Goal: Transaction & Acquisition: Obtain resource

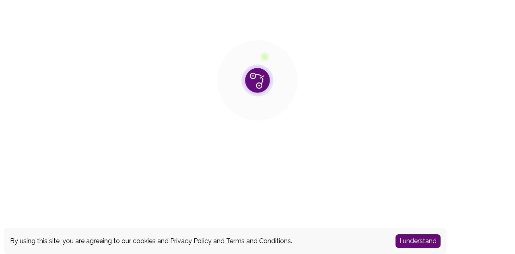
click at [422, 244] on button "I understand" at bounding box center [417, 241] width 45 height 14
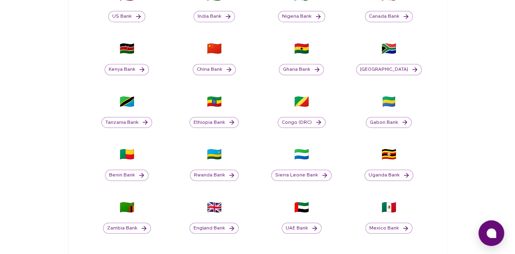
scroll to position [362, 0]
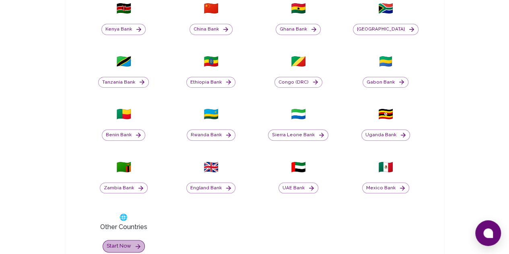
click at [103, 240] on button "Start now" at bounding box center [124, 246] width 42 height 12
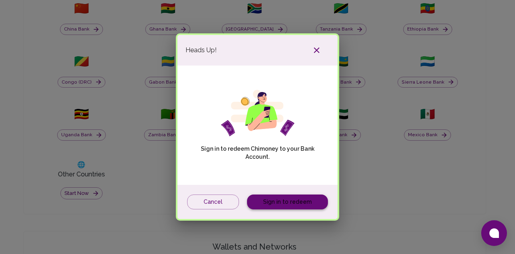
click at [301, 205] on link "Sign in to redeem" at bounding box center [287, 202] width 81 height 15
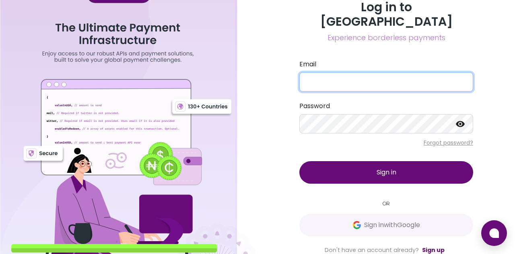
click at [394, 77] on input "Email" at bounding box center [386, 81] width 174 height 19
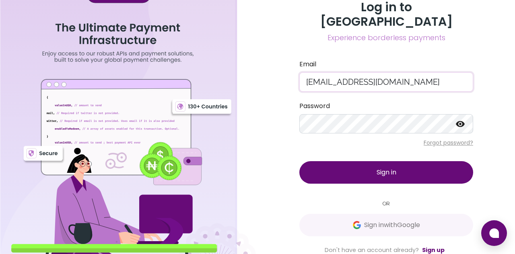
type input "[EMAIL_ADDRESS][DOMAIN_NAME]"
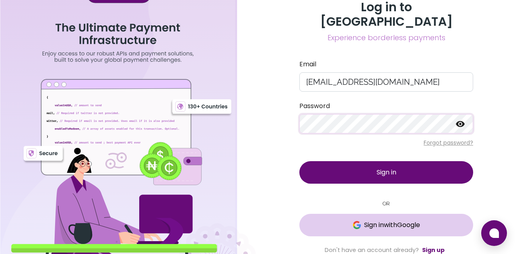
click at [397, 228] on button "Sign in with Google" at bounding box center [386, 225] width 174 height 23
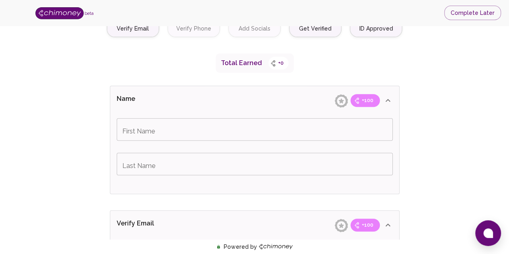
scroll to position [80, 0]
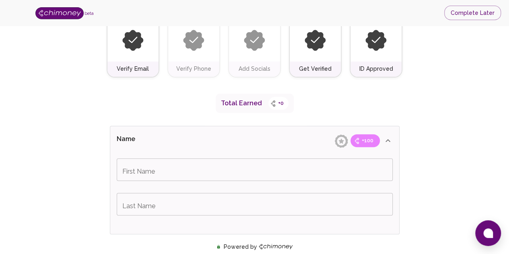
click at [299, 165] on input "First Name" at bounding box center [255, 169] width 276 height 23
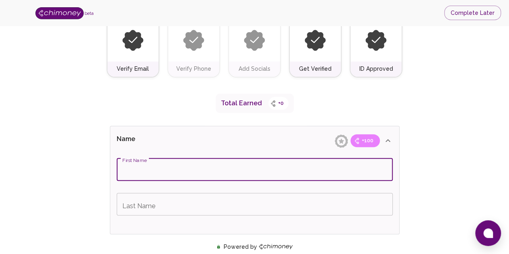
scroll to position [121, 0]
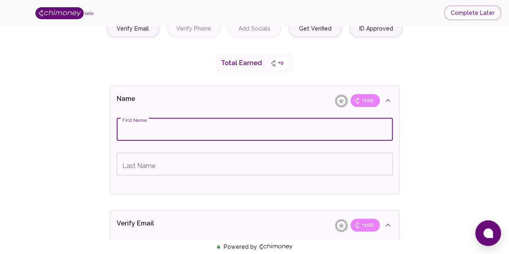
type input "f"
type input "[PERSON_NAME]"
click at [290, 168] on input "Last Name" at bounding box center [255, 164] width 276 height 23
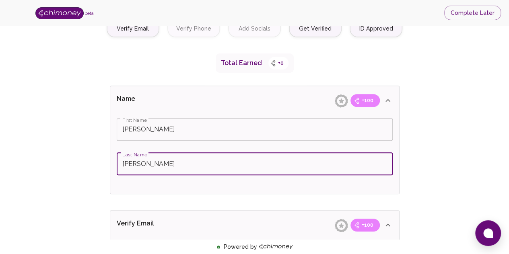
scroll to position [241, 0]
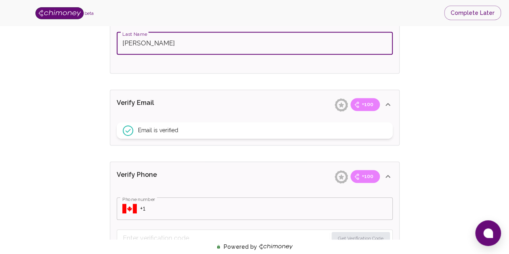
type input "[PERSON_NAME]"
click at [235, 128] on div "Email is verified" at bounding box center [255, 130] width 276 height 16
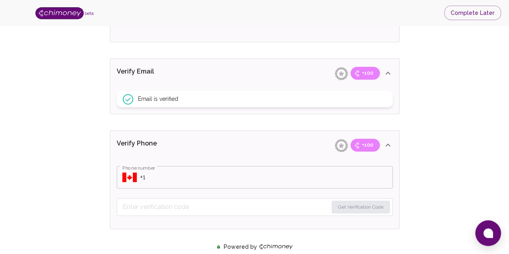
scroll to position [304, 0]
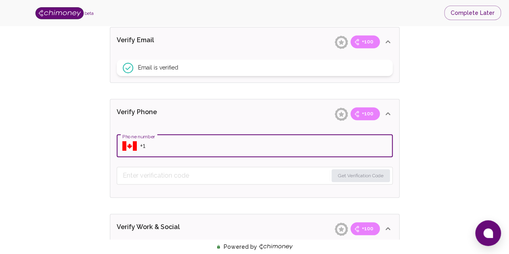
click at [141, 144] on input "Phone number" at bounding box center [266, 146] width 253 height 23
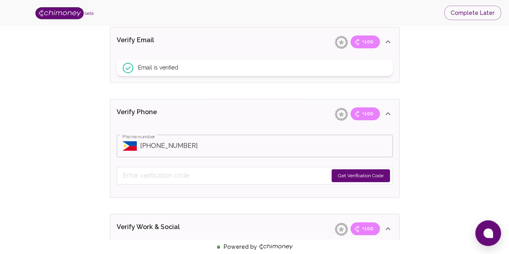
click at [372, 175] on button "Get Verification Code" at bounding box center [360, 175] width 58 height 13
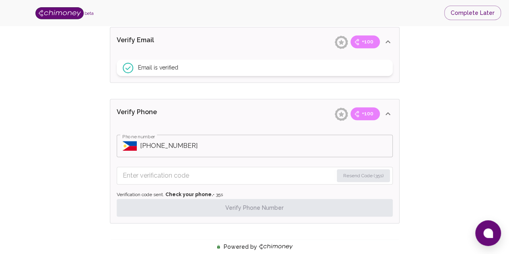
click at [153, 146] on input "Phone number" at bounding box center [266, 146] width 253 height 23
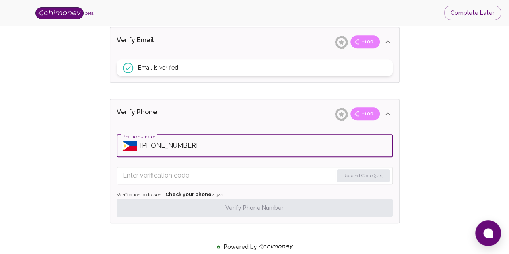
click at [153, 145] on input "Phone number" at bounding box center [266, 146] width 253 height 23
click at [156, 145] on input "Phone number" at bounding box center [266, 146] width 253 height 23
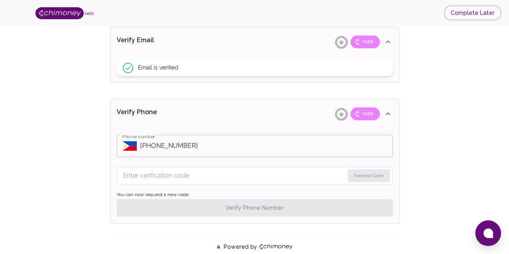
click at [227, 147] on input "Phone number" at bounding box center [266, 146] width 253 height 23
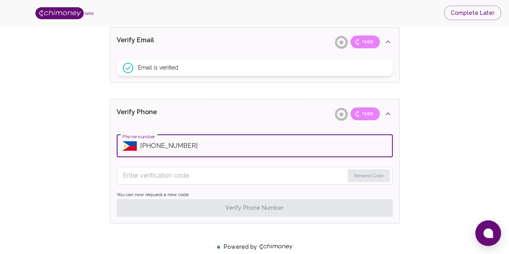
click at [151, 145] on input "Phone number" at bounding box center [266, 146] width 253 height 23
click at [154, 145] on input "Phone number" at bounding box center [266, 146] width 253 height 23
drag, startPoint x: 219, startPoint y: 138, endPoint x: 237, endPoint y: 155, distance: 25.3
click at [219, 138] on input "Phone number" at bounding box center [266, 146] width 253 height 23
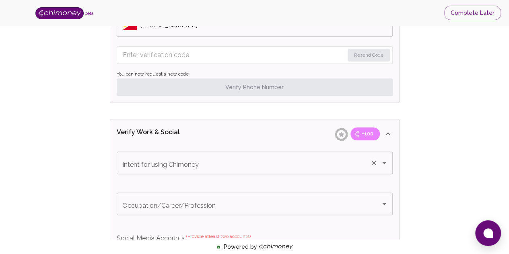
scroll to position [344, 0]
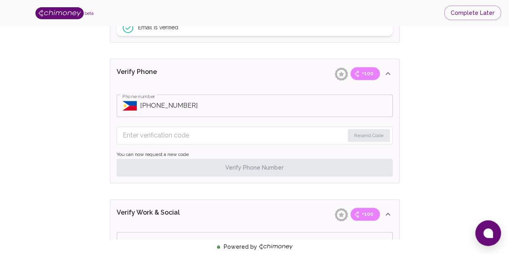
click at [152, 103] on input "Phone number" at bounding box center [266, 106] width 253 height 23
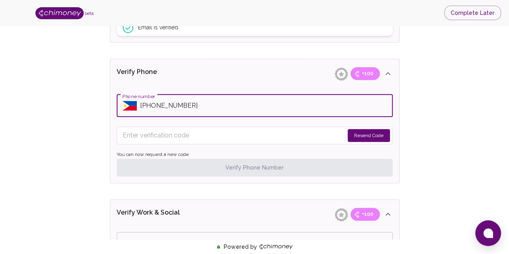
type input "[PHONE_NUMBER]"
click at [369, 138] on button "Resend Code" at bounding box center [369, 135] width 42 height 13
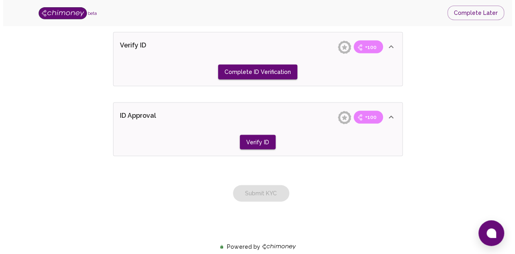
scroll to position [714, 0]
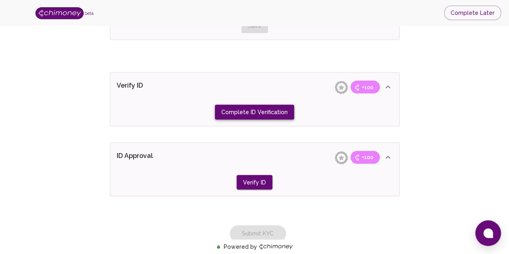
click at [267, 111] on button "Complete ID Verification" at bounding box center [254, 112] width 79 height 15
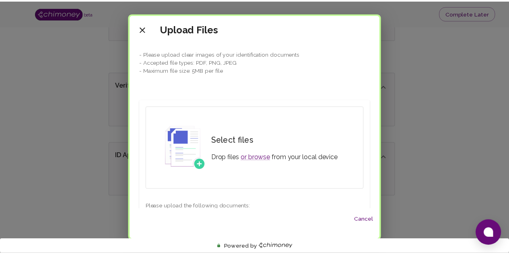
scroll to position [27, 0]
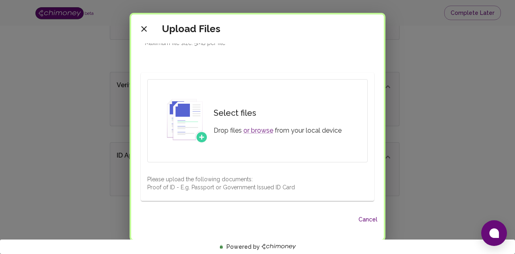
click at [478, 130] on div "Upload Files - Please upload clear images of your identification documents - Ac…" at bounding box center [257, 127] width 515 height 254
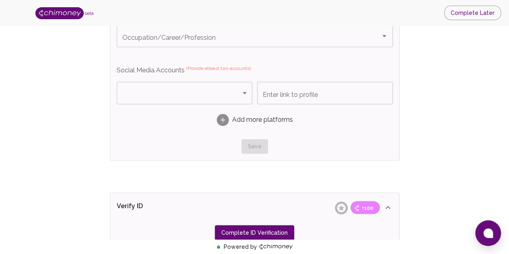
scroll to position [553, 0]
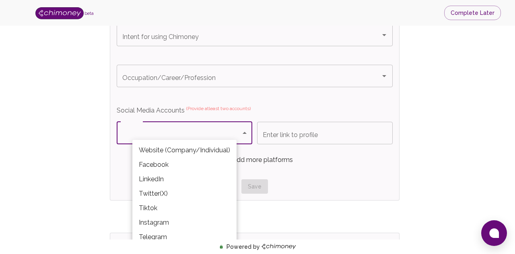
click at [514, 102] on div at bounding box center [257, 127] width 515 height 254
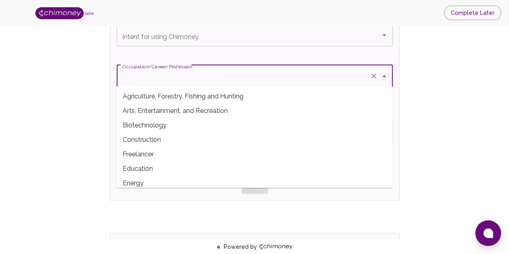
click at [322, 78] on input "Occupation/Career/Profession" at bounding box center [243, 75] width 246 height 15
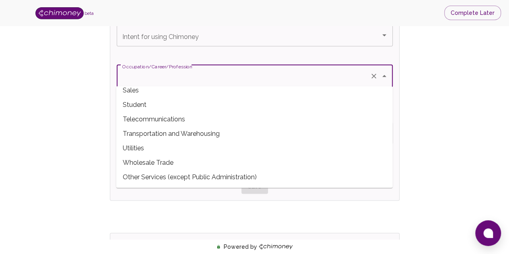
scroll to position [296, 0]
click at [196, 103] on span "Student" at bounding box center [254, 105] width 276 height 14
type input "Student"
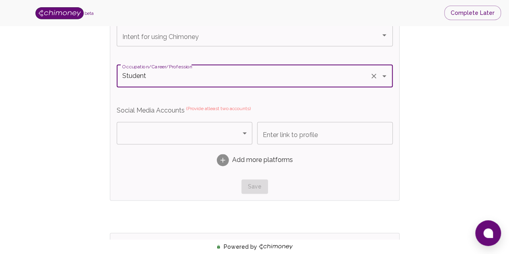
scroll to position [512, 0]
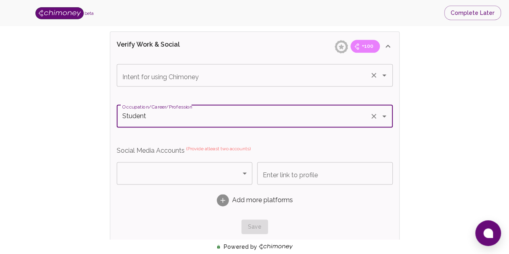
click at [206, 77] on input "Intent for using Chimoney" at bounding box center [243, 75] width 246 height 15
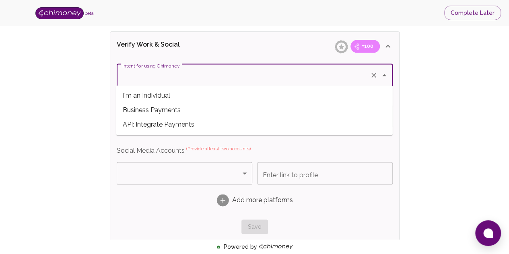
click at [200, 99] on span "I'm an Individual" at bounding box center [254, 95] width 276 height 14
type input "I'm an Individual"
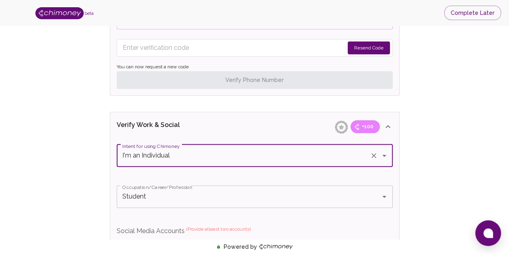
scroll to position [553, 0]
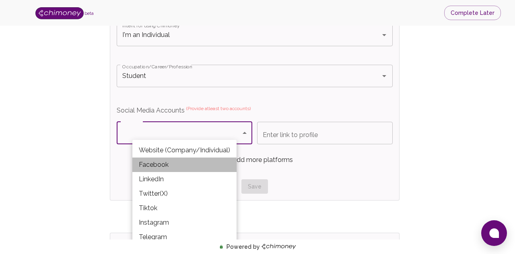
click at [203, 165] on li "Facebook" at bounding box center [184, 165] width 104 height 14
type input "Facebook"
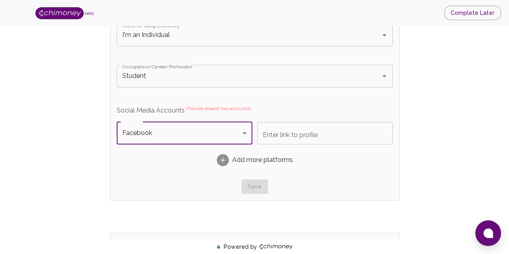
click at [306, 136] on input "Enter link to profile" at bounding box center [325, 133] width 136 height 23
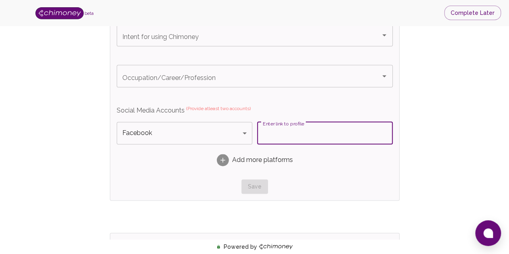
paste input "[URL][DOMAIN_NAME]"
type input "[URL][DOMAIN_NAME]"
click at [239, 158] on span "Add more platforms" at bounding box center [262, 160] width 61 height 10
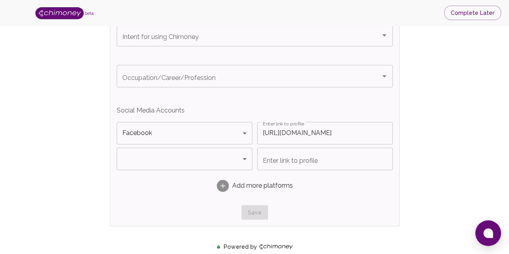
click at [156, 170] on div "Facebook Facebook Platform Enter link to profile [URL][DOMAIN_NAME] Enter link …" at bounding box center [255, 160] width 276 height 77
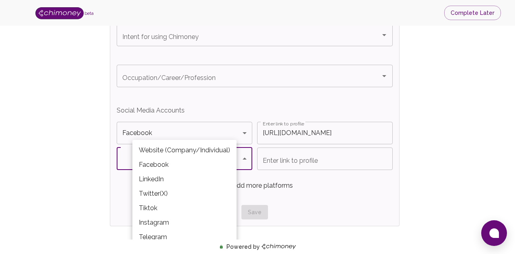
click at [184, 220] on li "Instagram" at bounding box center [184, 223] width 104 height 14
type input "Instagram"
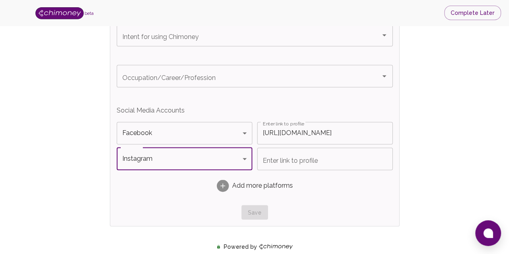
click at [333, 151] on input "Enter link to profile" at bounding box center [325, 159] width 136 height 23
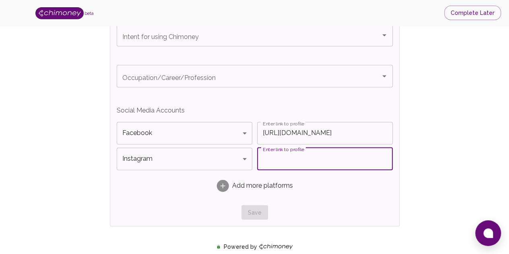
paste input "[URL][DOMAIN_NAME]"
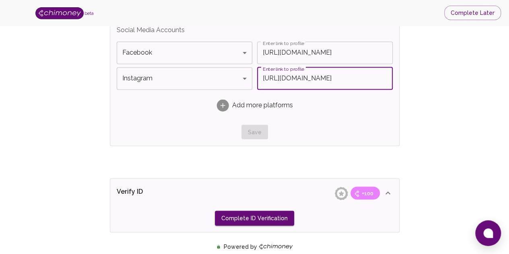
type input "[URL][DOMAIN_NAME]"
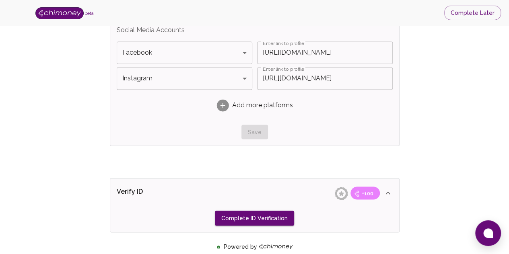
click at [256, 129] on div "Save" at bounding box center [255, 132] width 276 height 15
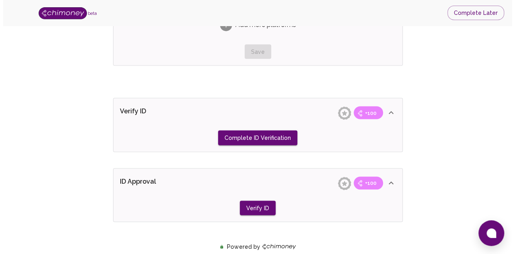
scroll to position [754, 0]
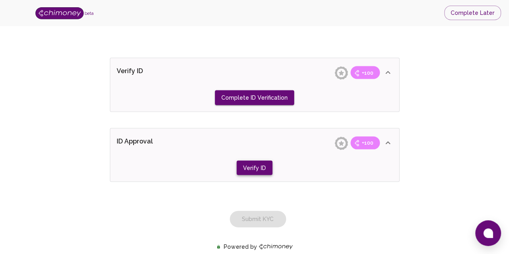
click at [243, 105] on button "Verify ID" at bounding box center [254, 97] width 79 height 15
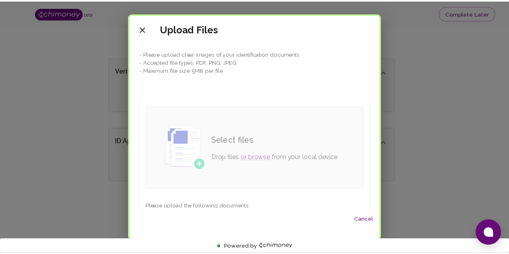
scroll to position [27, 0]
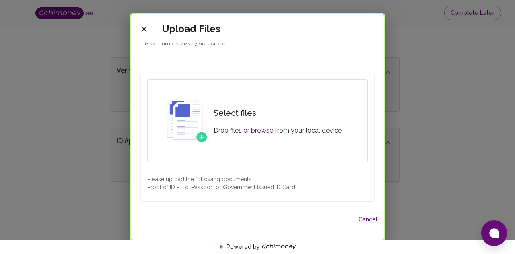
click at [490, 118] on div "Upload Files - Please upload clear images of your identification documents - Ac…" at bounding box center [257, 127] width 515 height 254
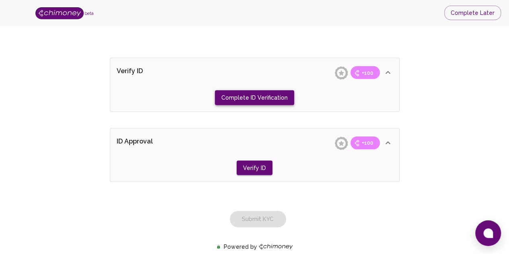
click at [257, 95] on button "Complete ID Verification" at bounding box center [254, 97] width 79 height 15
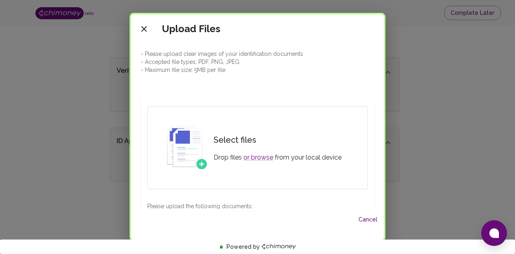
click at [436, 101] on div "Upload Files - Please upload clear images of your identification documents - Ac…" at bounding box center [257, 127] width 515 height 254
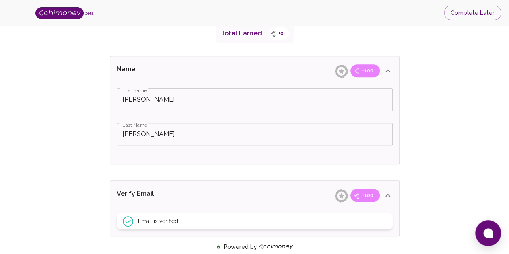
scroll to position [311, 0]
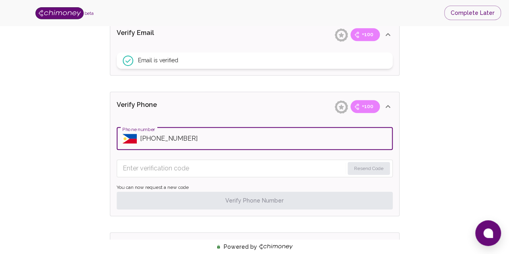
click at [350, 141] on input "Phone number" at bounding box center [266, 139] width 253 height 23
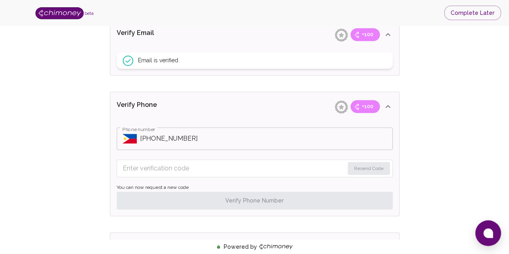
click at [228, 136] on input "Phone number" at bounding box center [266, 139] width 253 height 23
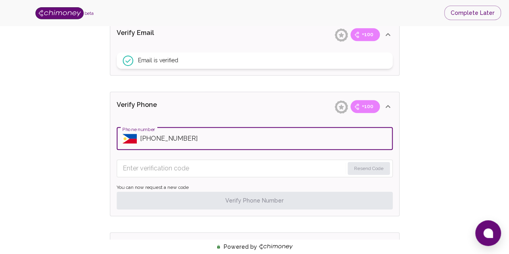
click at [156, 140] on input "Phone number" at bounding box center [266, 139] width 253 height 23
type input "[PHONE_NUMBER]"
click at [365, 169] on button "Resend Code" at bounding box center [369, 168] width 42 height 13
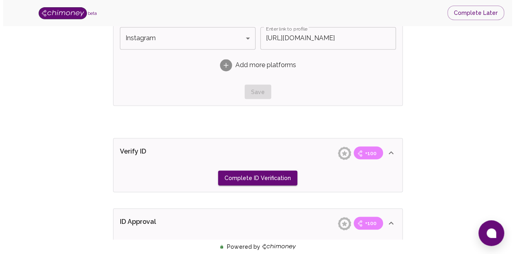
scroll to position [780, 0]
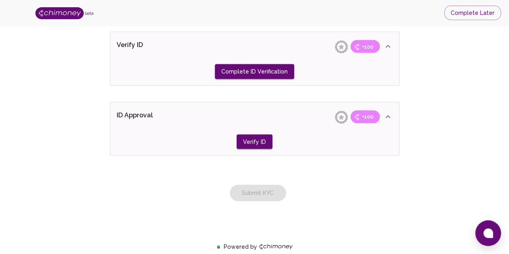
click at [260, 189] on div "Submit KYC" at bounding box center [255, 185] width 296 height 33
click at [260, 190] on div "Submit KYC" at bounding box center [255, 185] width 296 height 33
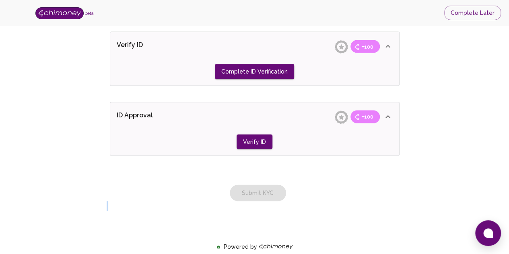
click at [260, 190] on div "Submit KYC" at bounding box center [255, 185] width 296 height 33
click at [261, 189] on div "Submit KYC" at bounding box center [255, 185] width 296 height 33
click at [263, 189] on div "Submit KYC" at bounding box center [255, 185] width 296 height 33
click at [247, 70] on button "Complete ID Verification" at bounding box center [254, 71] width 79 height 15
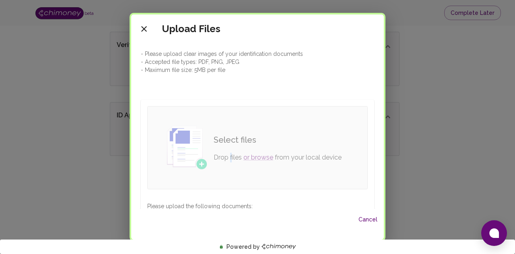
click at [228, 148] on div "Select files Drop files or browse from your local device" at bounding box center [277, 148] width 141 height 42
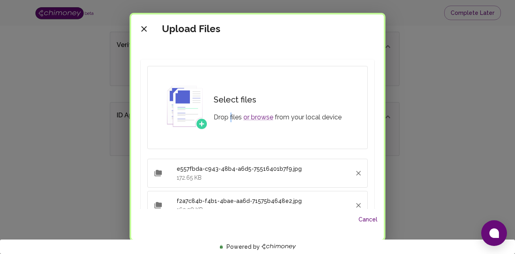
scroll to position [119, 0]
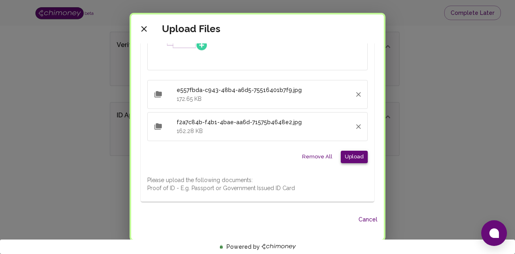
click at [347, 156] on button "Upload" at bounding box center [354, 157] width 27 height 12
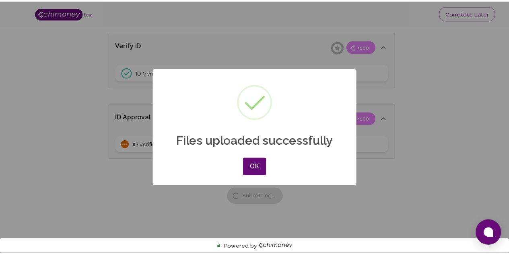
scroll to position [27, 0]
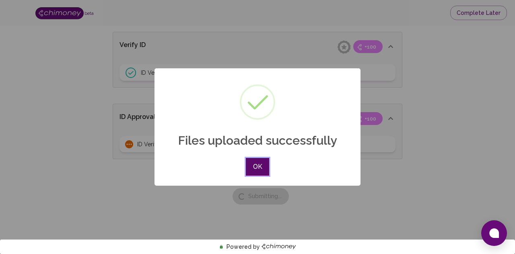
click at [257, 162] on button "OK" at bounding box center [257, 167] width 23 height 18
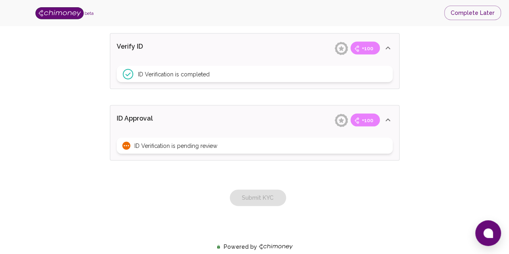
scroll to position [780, 0]
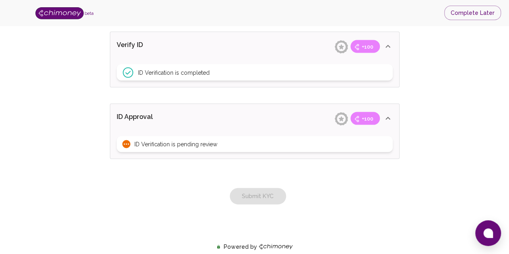
click at [271, 197] on div "Submit KYC" at bounding box center [255, 188] width 296 height 33
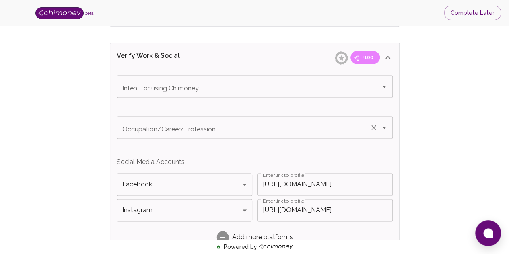
scroll to position [461, 0]
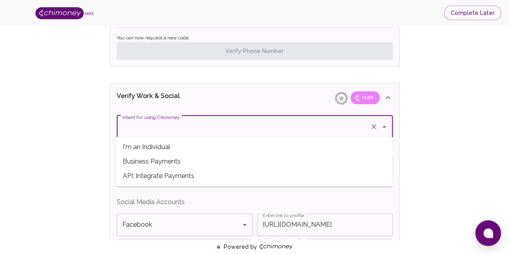
click at [259, 130] on input "Intent for using Chimoney" at bounding box center [243, 126] width 246 height 15
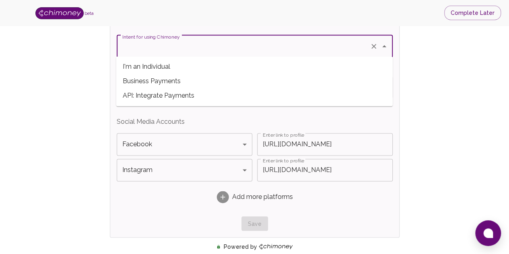
scroll to position [501, 0]
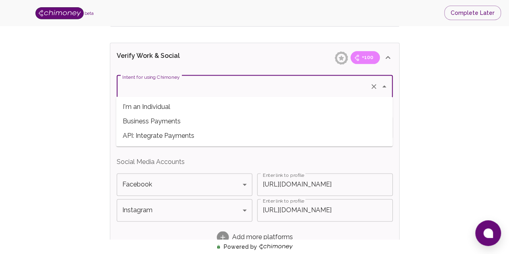
click at [204, 108] on span "I'm an Individual" at bounding box center [254, 107] width 276 height 14
type input "I'm an Individual"
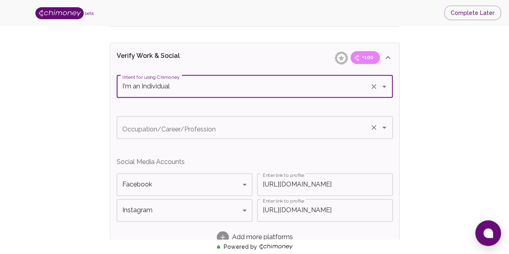
click at [263, 120] on input "Occupation/Career/Profession" at bounding box center [243, 127] width 246 height 15
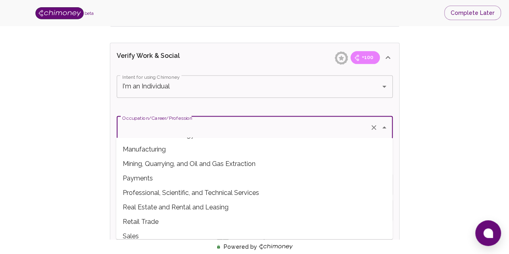
scroll to position [241, 0]
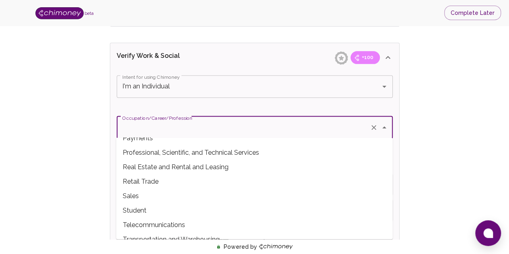
click at [162, 206] on span "Student" at bounding box center [254, 211] width 276 height 14
type input "Student"
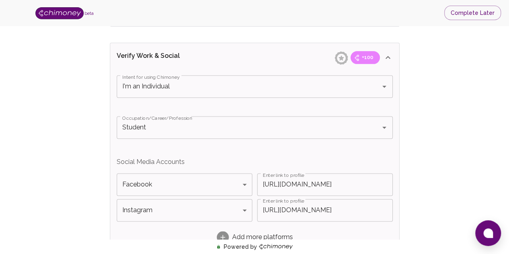
click at [461, 124] on div "Verify ID and Earn Complete verification steps to earn Reward +100 Verify Email…" at bounding box center [254, 24] width 457 height 975
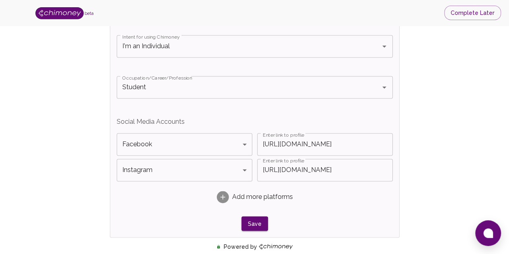
scroll to position [582, 0]
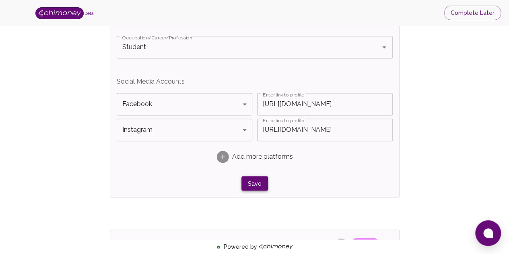
click at [260, 179] on button "Save" at bounding box center [254, 183] width 27 height 15
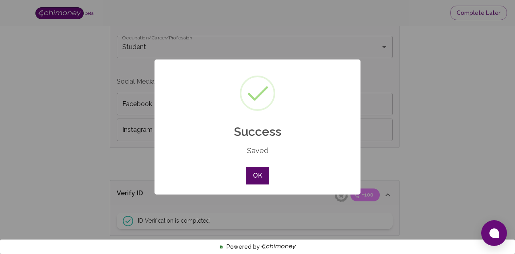
click at [251, 176] on button "OK" at bounding box center [257, 176] width 23 height 18
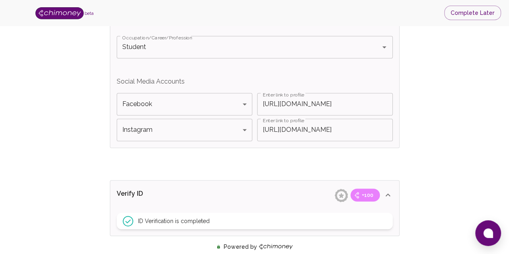
scroll to position [733, 0]
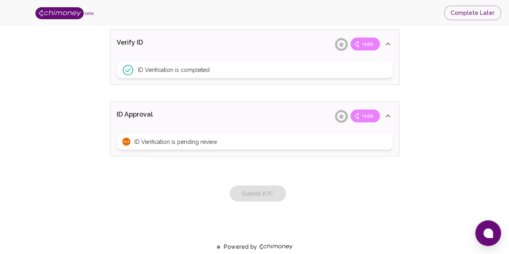
click at [127, 141] on icon at bounding box center [126, 142] width 8 height 8
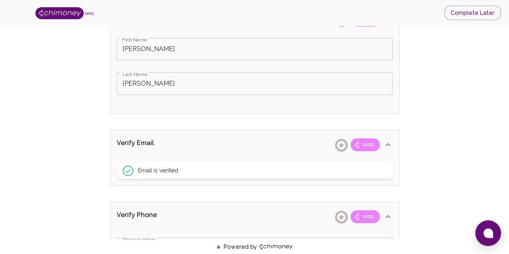
scroll to position [362, 0]
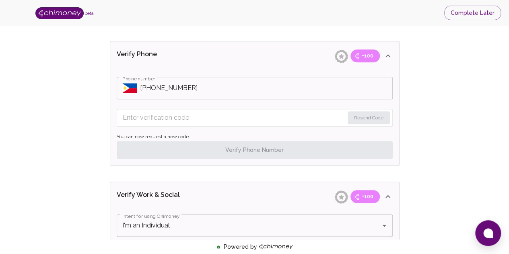
click at [239, 121] on input "Enter verification code" at bounding box center [233, 117] width 221 height 13
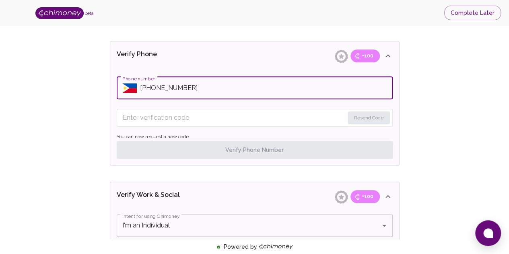
click at [144, 89] on input "Phone number" at bounding box center [266, 88] width 253 height 23
click at [148, 90] on input "Phone number" at bounding box center [266, 88] width 253 height 23
click at [154, 88] on input "Phone number" at bounding box center [266, 88] width 253 height 23
click at [150, 86] on input "Phone number" at bounding box center [266, 88] width 253 height 23
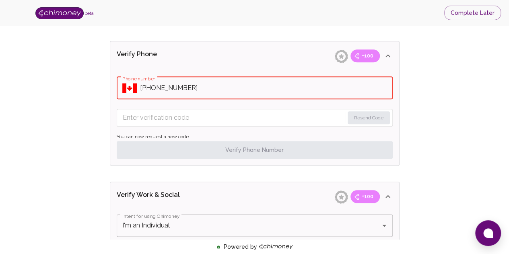
click at [145, 88] on input "Phone number" at bounding box center [266, 88] width 253 height 23
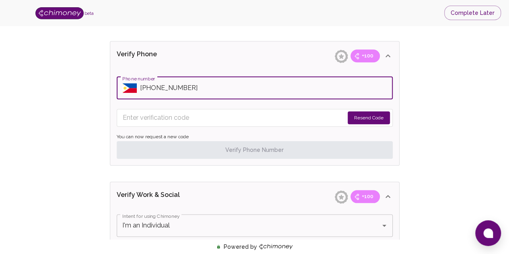
click at [181, 88] on input "Phone number" at bounding box center [266, 88] width 253 height 23
type input "[PHONE_NUMBER]"
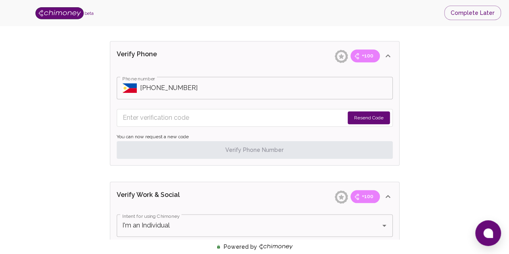
click at [367, 116] on button "Resend Code" at bounding box center [369, 117] width 42 height 13
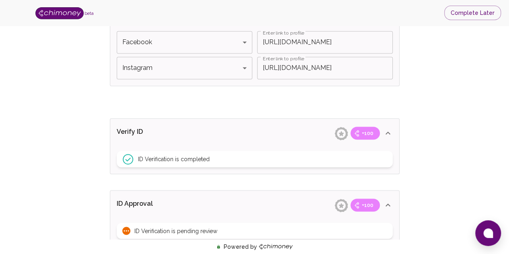
scroll to position [733, 0]
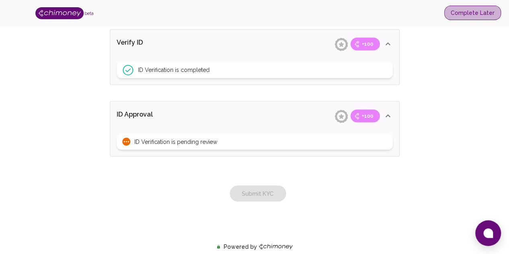
click at [483, 11] on button "Complete Later" at bounding box center [472, 13] width 57 height 15
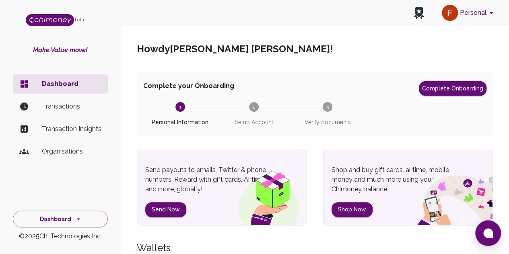
click at [75, 111] on li "Transactions" at bounding box center [60, 106] width 95 height 19
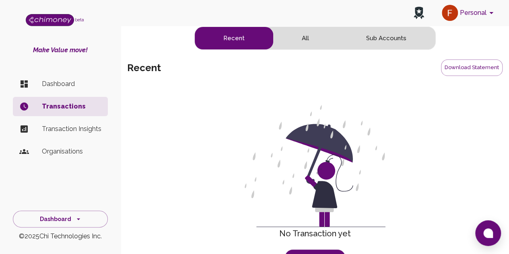
click at [306, 44] on button "All" at bounding box center [305, 38] width 64 height 23
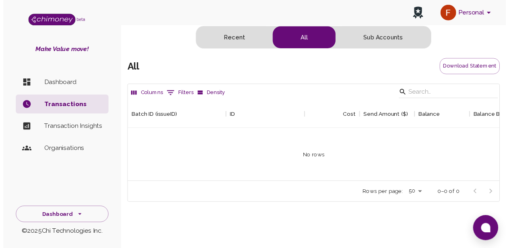
scroll to position [83, 374]
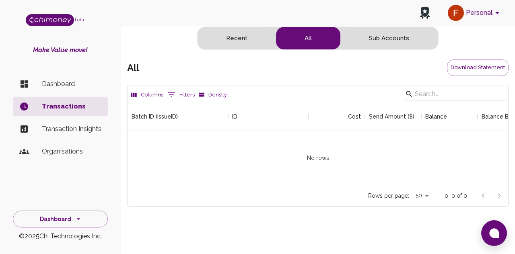
click at [247, 38] on button "Recent" at bounding box center [236, 38] width 78 height 23
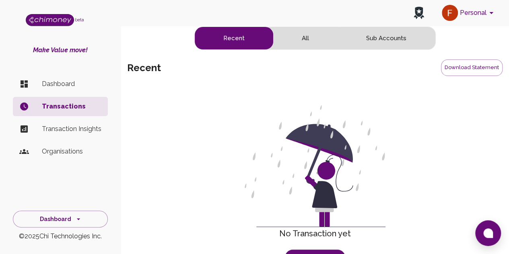
click at [79, 147] on p "Organisations" at bounding box center [72, 152] width 60 height 10
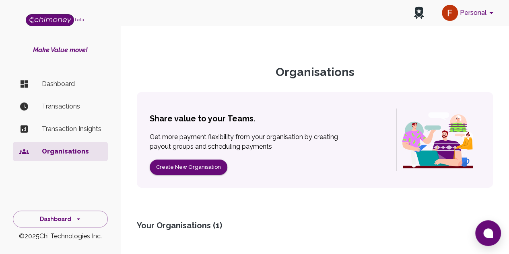
click at [87, 125] on p "Transaction Insights" at bounding box center [72, 129] width 60 height 10
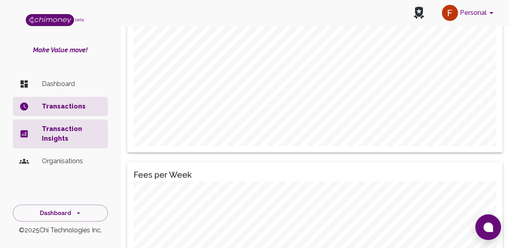
scroll to position [282, 0]
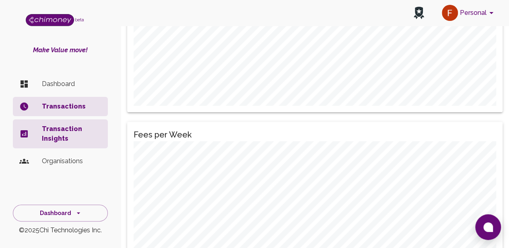
click at [75, 92] on li "Dashboard" at bounding box center [60, 83] width 95 height 19
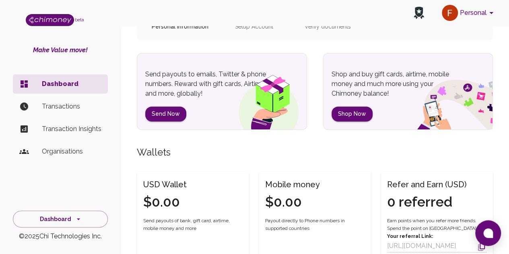
scroll to position [15, 0]
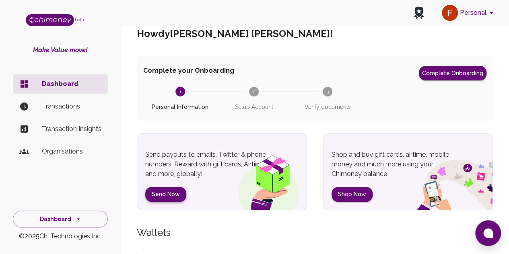
click at [158, 192] on button "Send Now" at bounding box center [165, 194] width 41 height 15
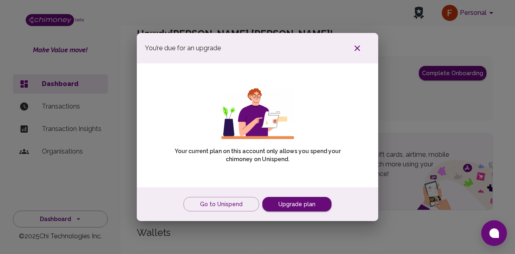
click at [359, 49] on icon "button" at bounding box center [357, 48] width 10 height 10
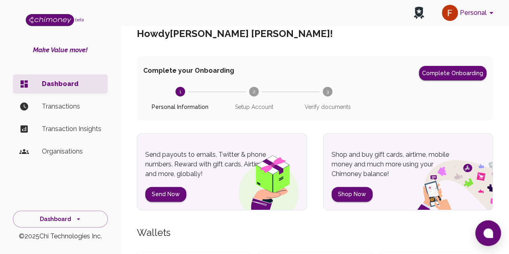
click at [219, 32] on h5 "Howdy [PERSON_NAME] [PERSON_NAME] !" at bounding box center [235, 33] width 196 height 13
click at [417, 9] on icon at bounding box center [419, 12] width 8 height 10
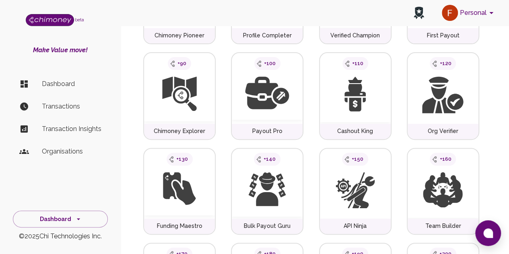
scroll to position [201, 0]
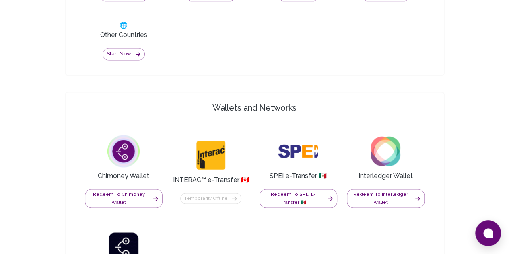
scroll to position [434, 0]
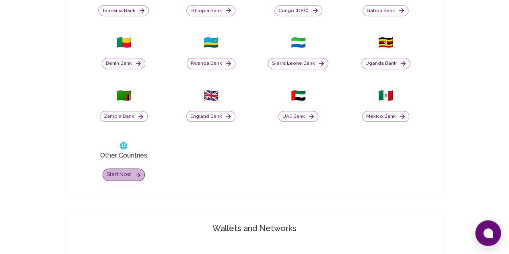
click at [103, 169] on button "Start now" at bounding box center [124, 175] width 42 height 12
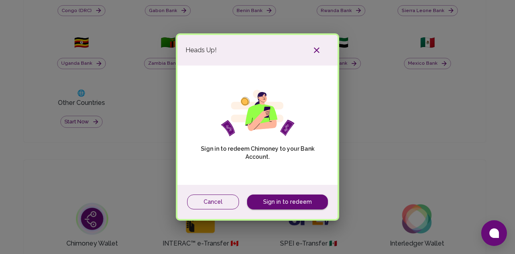
click at [221, 202] on button "Cancel" at bounding box center [213, 202] width 52 height 15
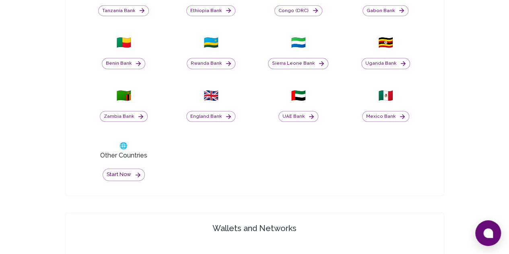
scroll to position [313, 0]
